Goal: Transaction & Acquisition: Purchase product/service

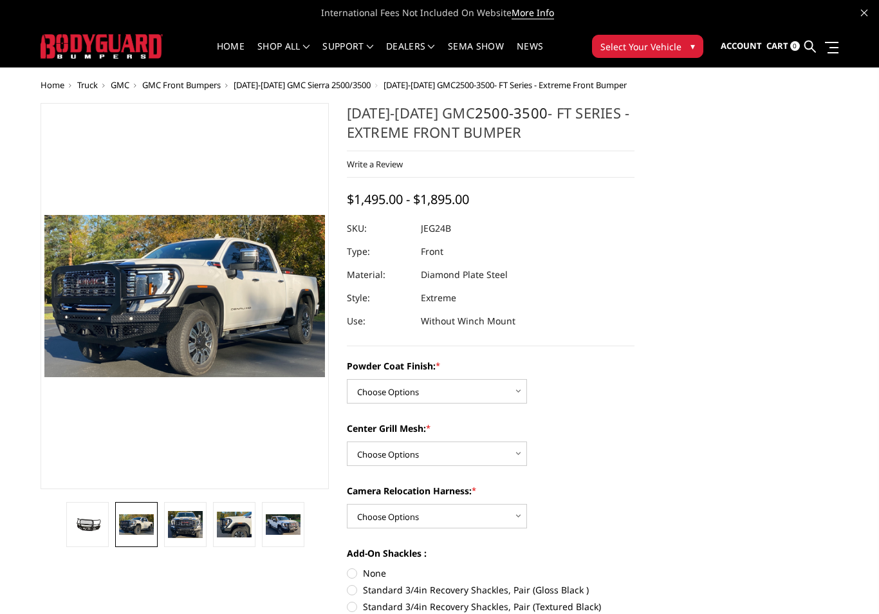
click at [191, 515] on img at bounding box center [185, 525] width 35 height 28
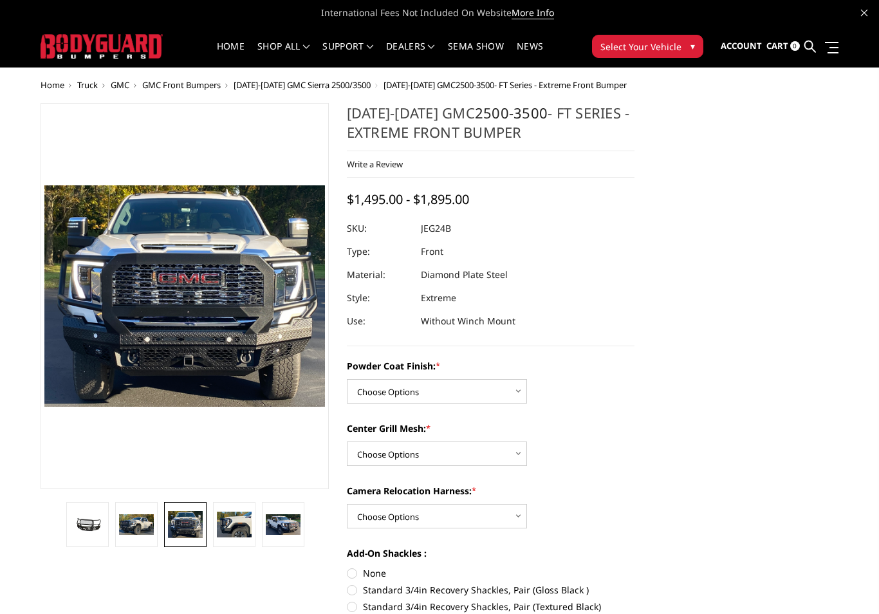
click at [243, 515] on img at bounding box center [234, 525] width 35 height 26
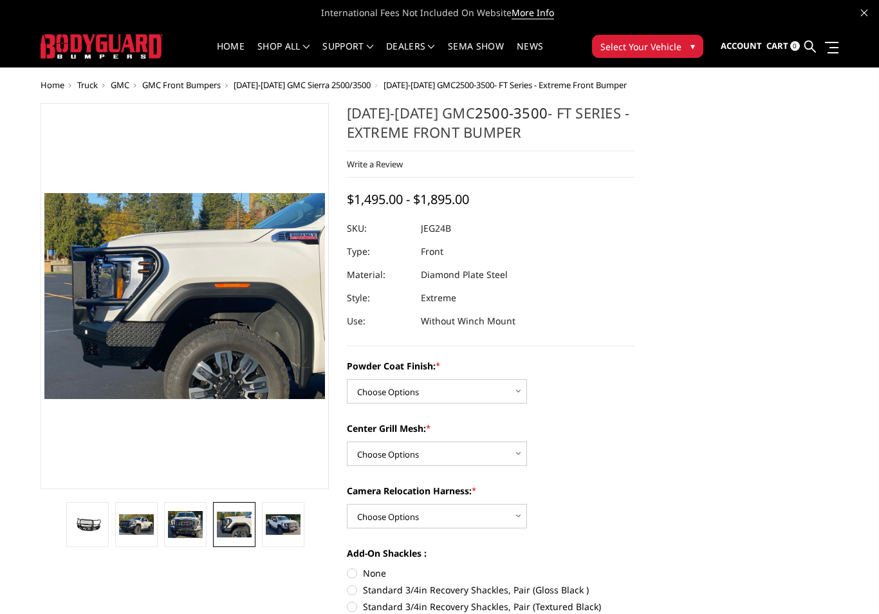
click at [282, 531] on img at bounding box center [283, 524] width 35 height 21
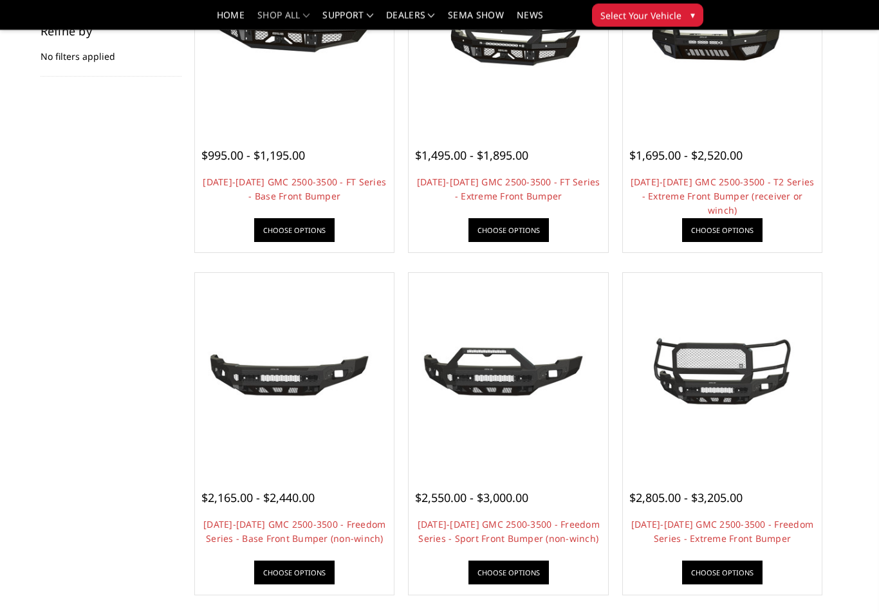
scroll to position [227, 0]
click at [749, 384] on img at bounding box center [722, 372] width 192 height 145
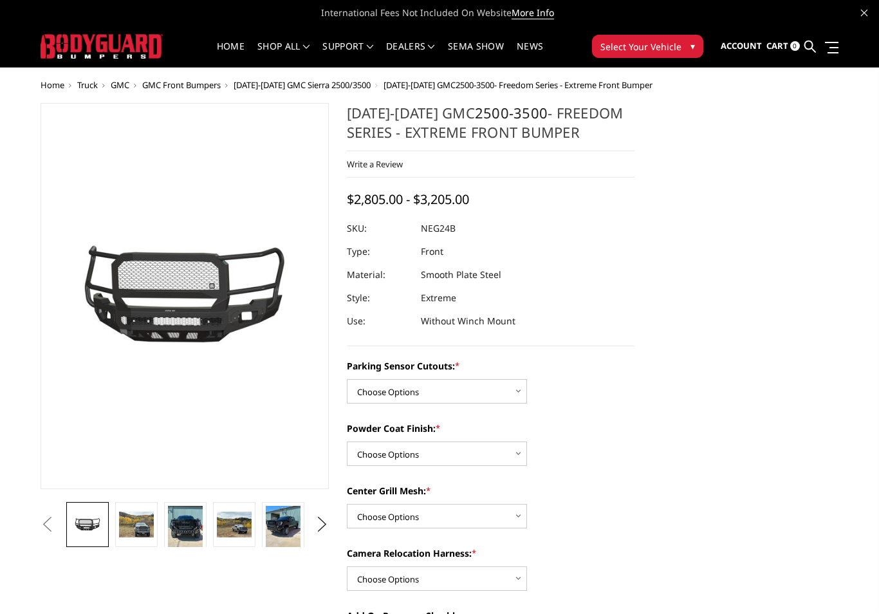
click at [143, 529] on img at bounding box center [136, 525] width 35 height 26
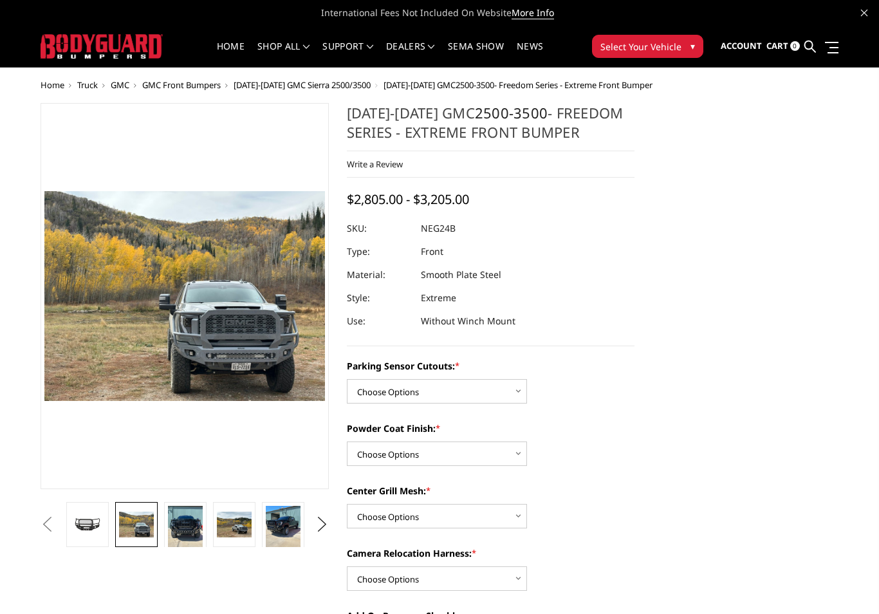
click at [185, 526] on img at bounding box center [185, 529] width 35 height 46
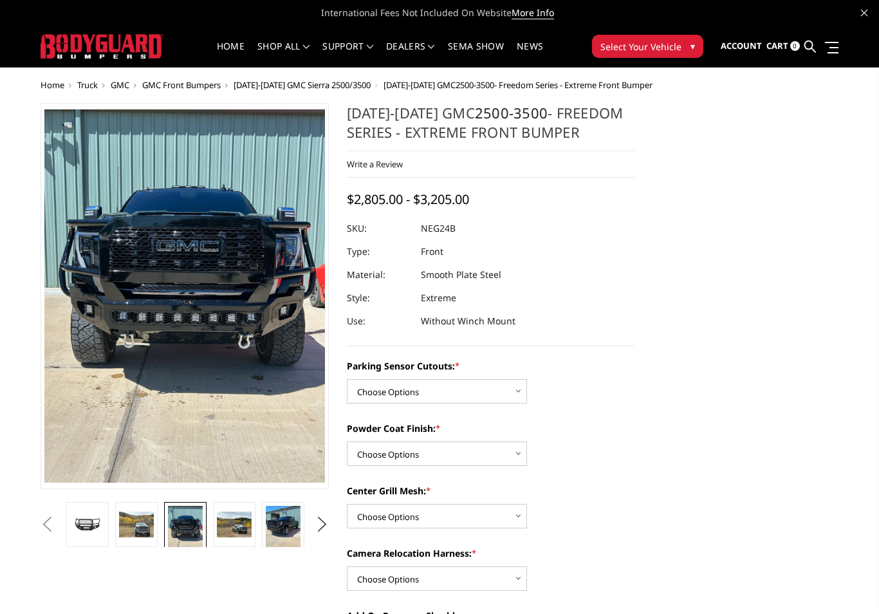
click at [230, 519] on img at bounding box center [234, 525] width 35 height 26
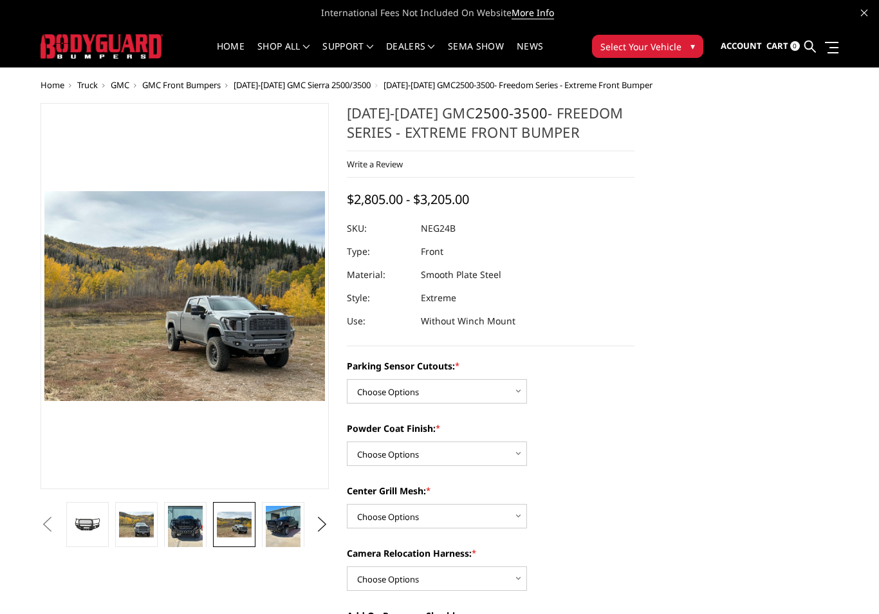
click at [280, 517] on img at bounding box center [283, 529] width 35 height 46
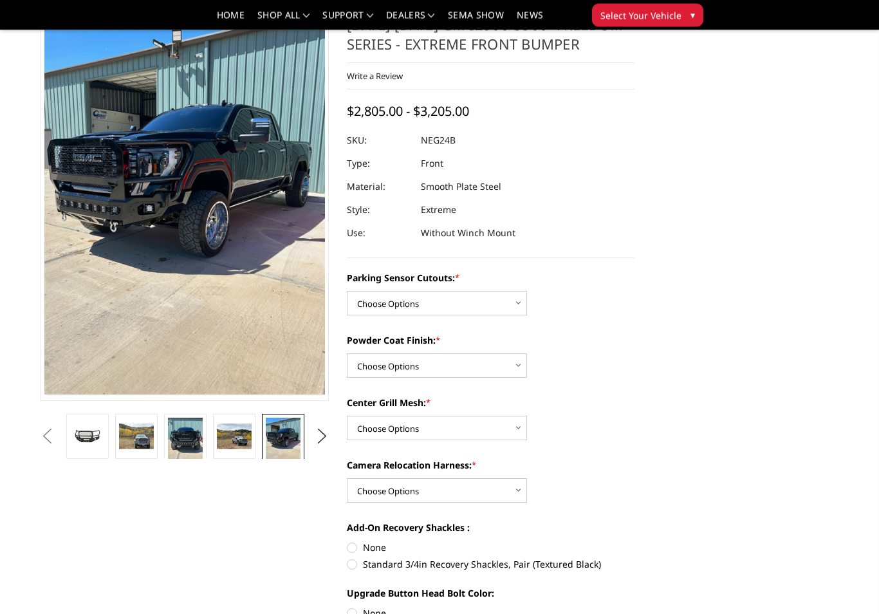
scroll to position [50, 0]
click at [502, 492] on select "Choose Options WITH Camera Relocation Harness WITHOUT Camera Relocation Harness" at bounding box center [437, 490] width 180 height 24
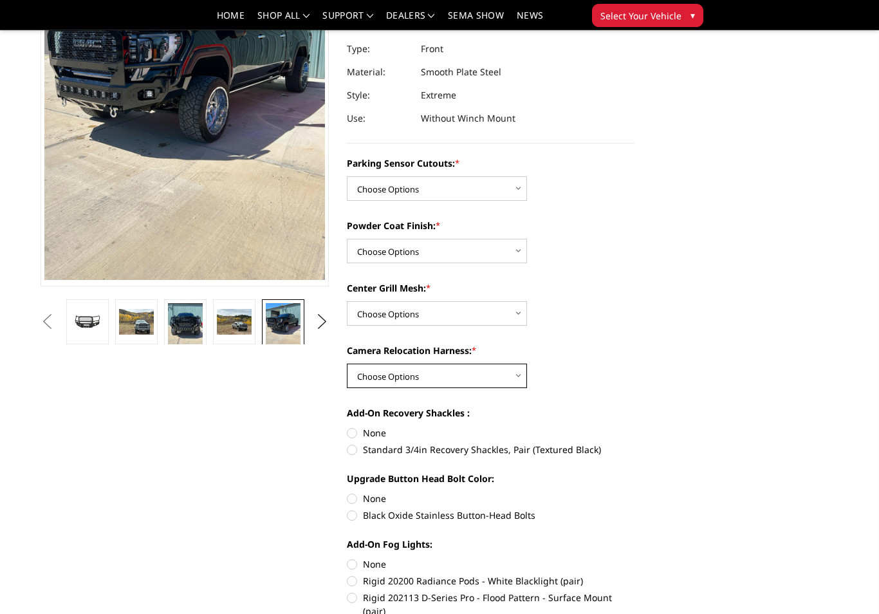
scroll to position [0, 0]
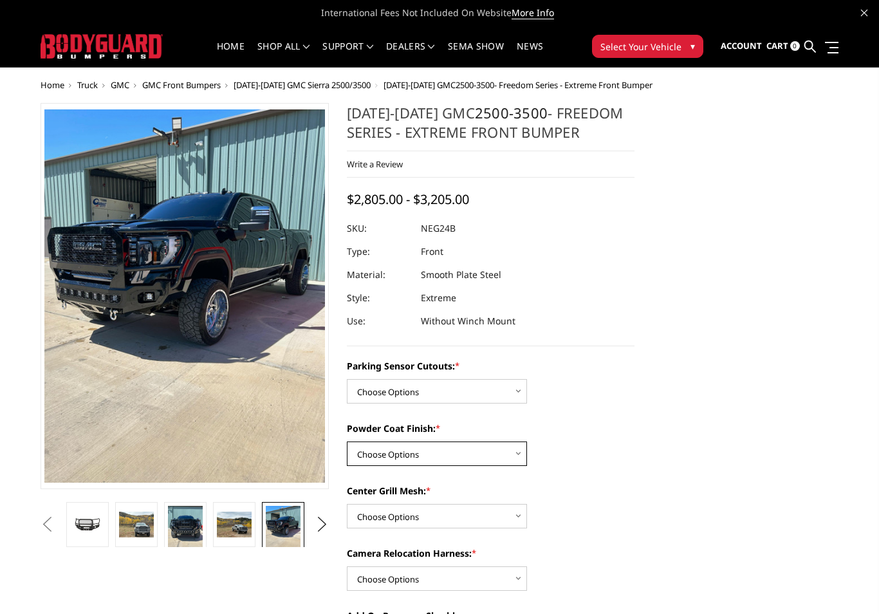
click at [508, 444] on select "Choose Options Bare Metal Texture Black Powder Coat" at bounding box center [437, 453] width 180 height 24
